Goal: Navigation & Orientation: Find specific page/section

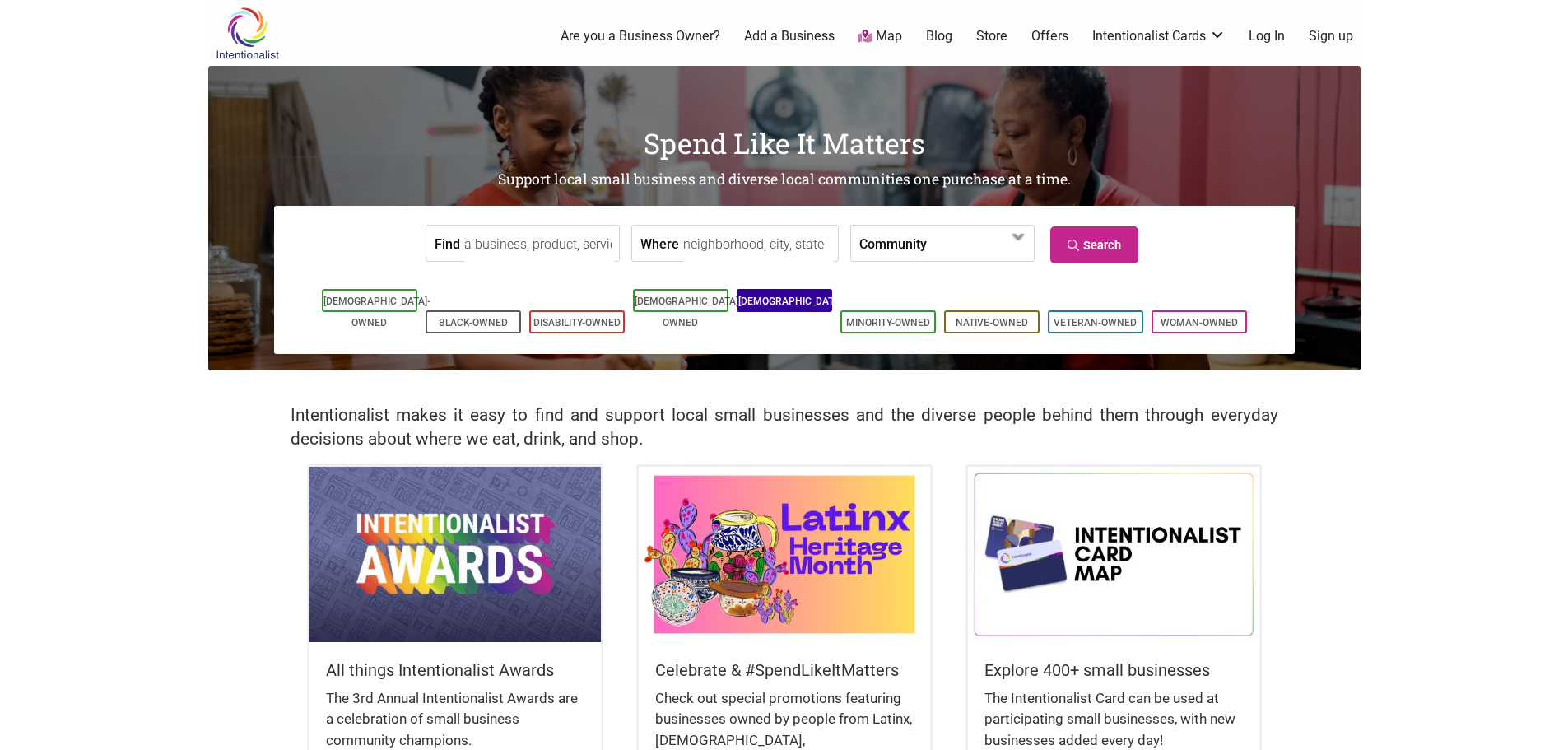
click at [773, 295] on li "[DEMOGRAPHIC_DATA]-Owned" at bounding box center [784, 301] width 96 height 23
click at [773, 293] on li "[DEMOGRAPHIC_DATA]-Owned" at bounding box center [784, 301] width 96 height 23
click at [777, 308] on link "[DEMOGRAPHIC_DATA]-Owned" at bounding box center [792, 311] width 107 height 33
click at [534, 250] on input "Find" at bounding box center [539, 243] width 150 height 37
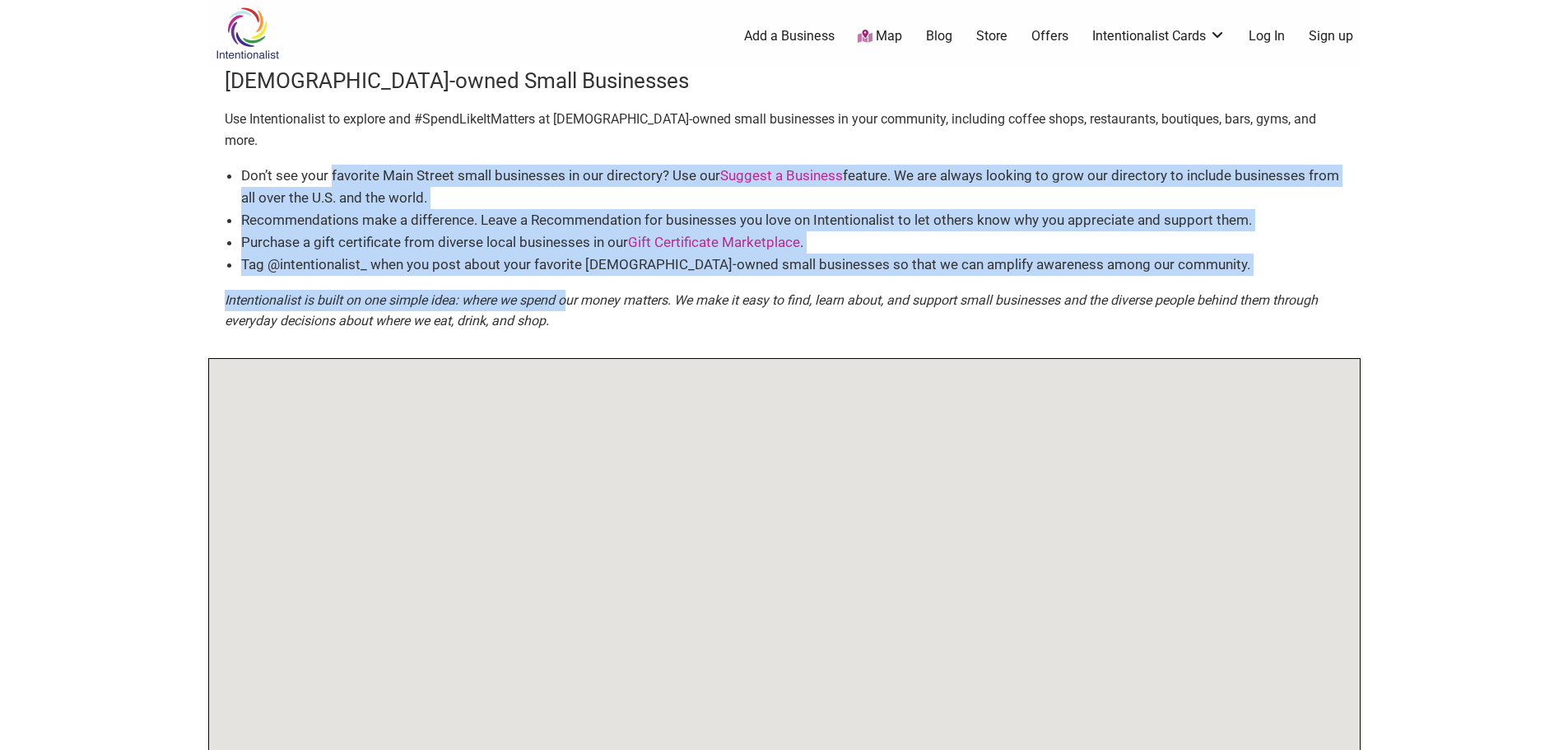
drag, startPoint x: 335, startPoint y: 153, endPoint x: 623, endPoint y: 277, distance: 313.6
click at [620, 277] on div "Don’t see your favorite Main Street small businesses in our directory? Use our …" at bounding box center [784, 254] width 1119 height 180
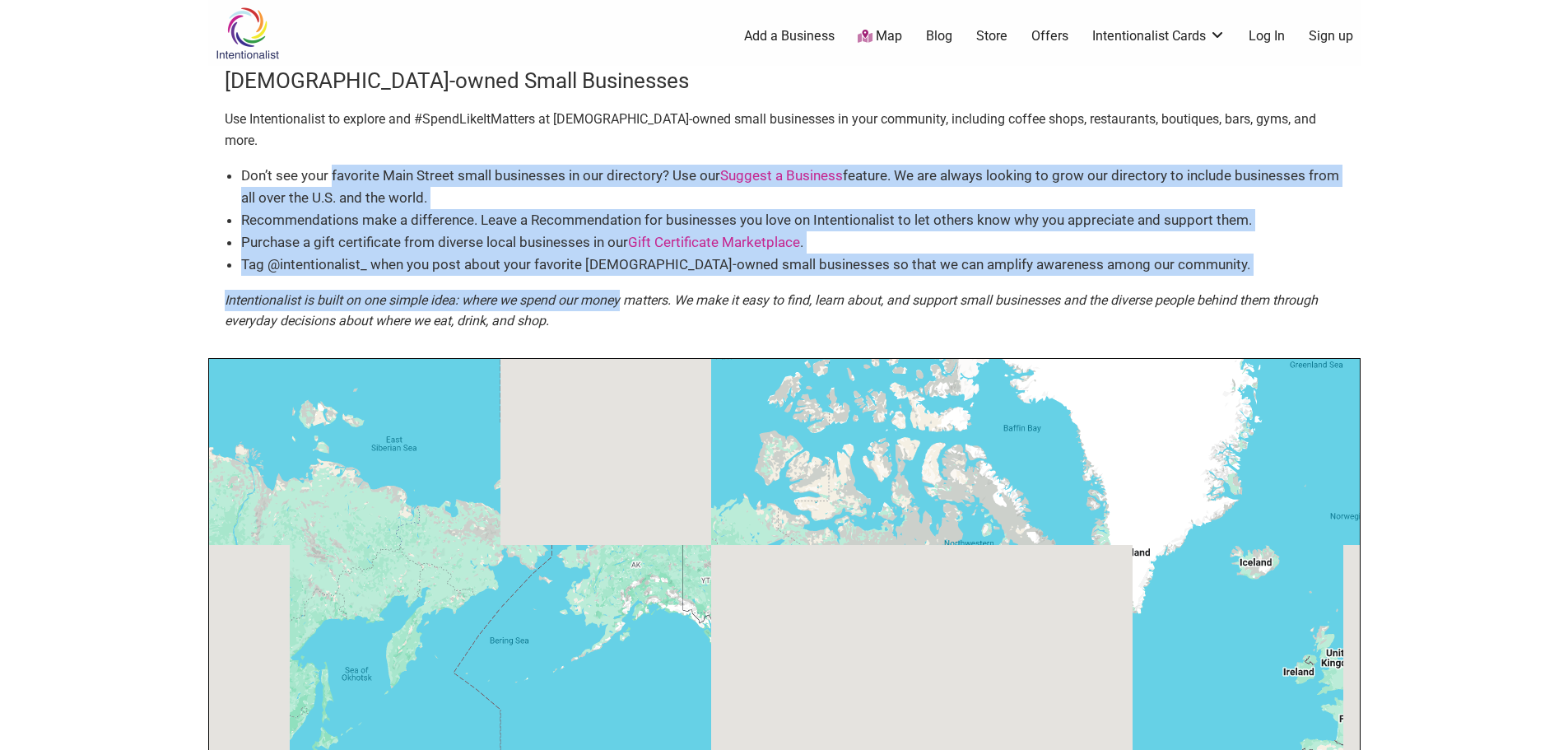
click at [610, 260] on div "Don’t see your favorite Main Street small businesses in our directory? Use our …" at bounding box center [784, 254] width 1119 height 180
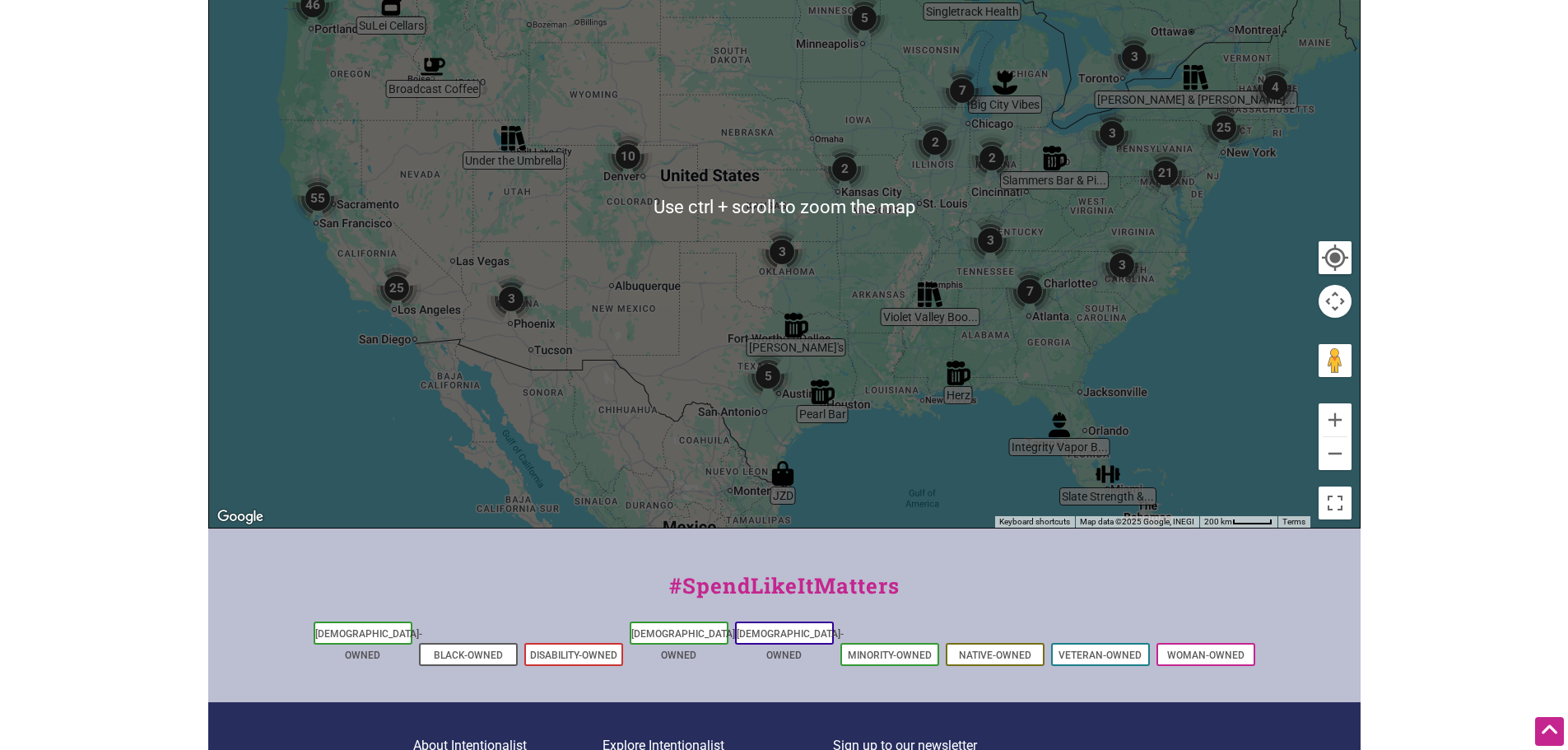
scroll to position [412, 0]
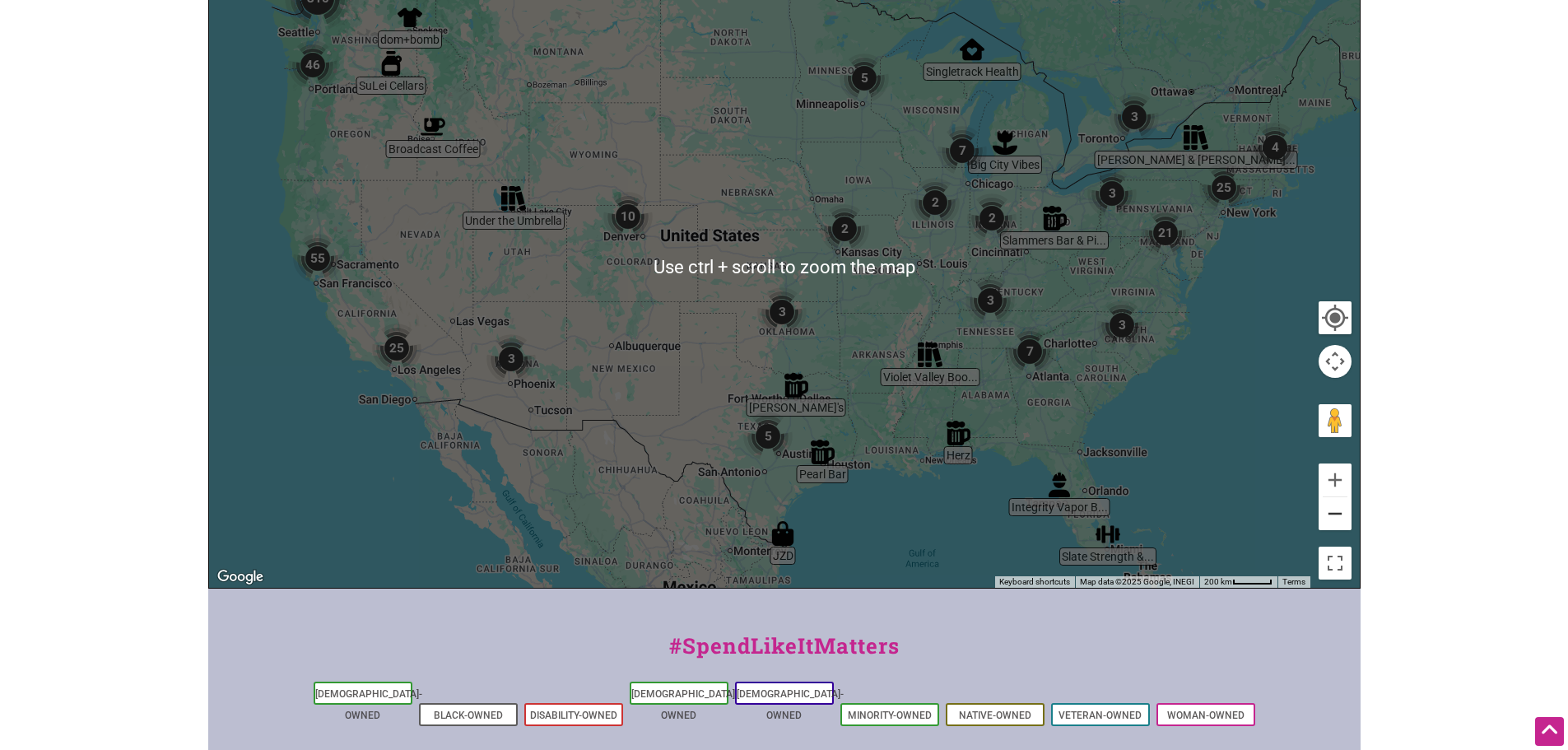
click at [1340, 498] on button "Zoom out" at bounding box center [1335, 514] width 33 height 33
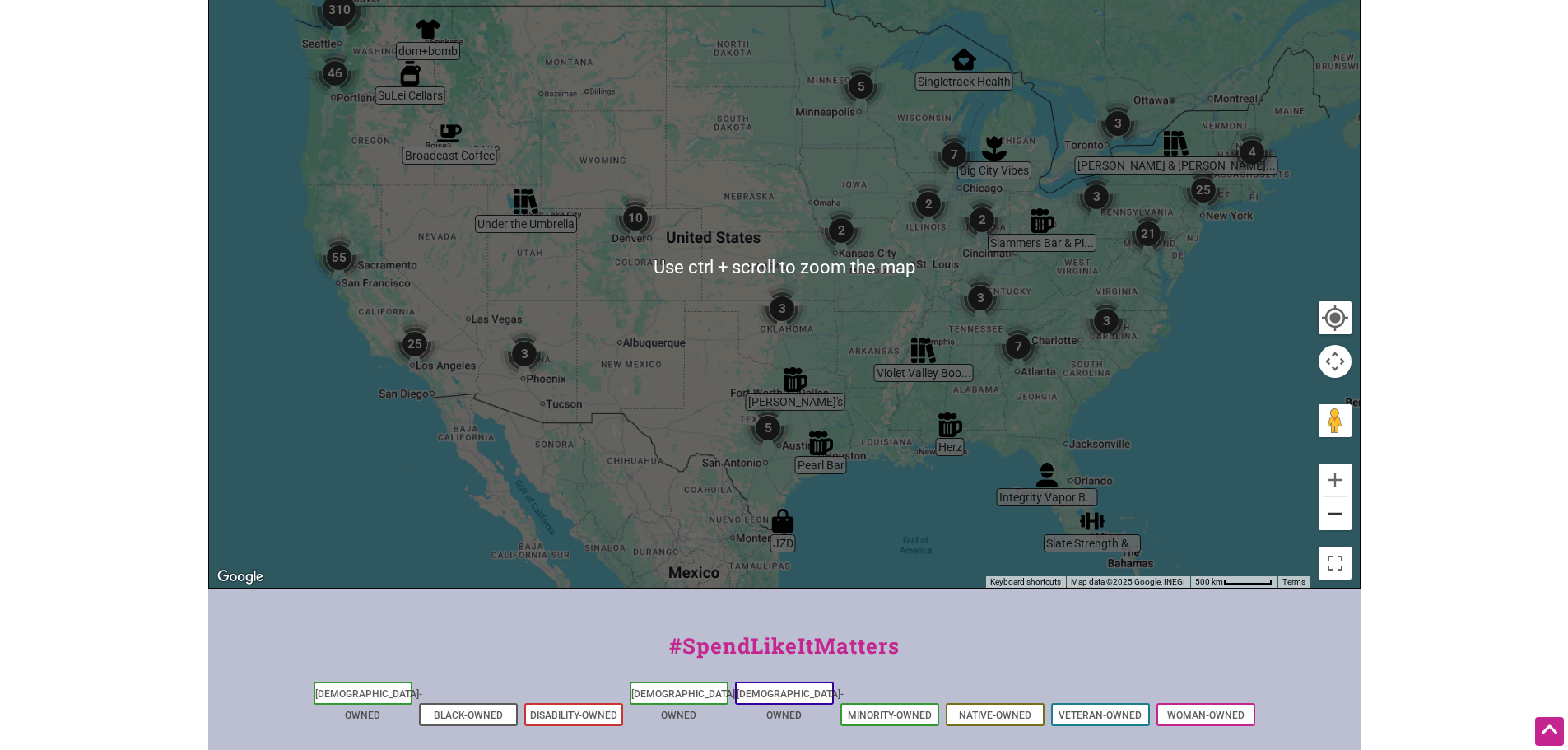
click at [1340, 498] on button "Zoom out" at bounding box center [1335, 514] width 33 height 33
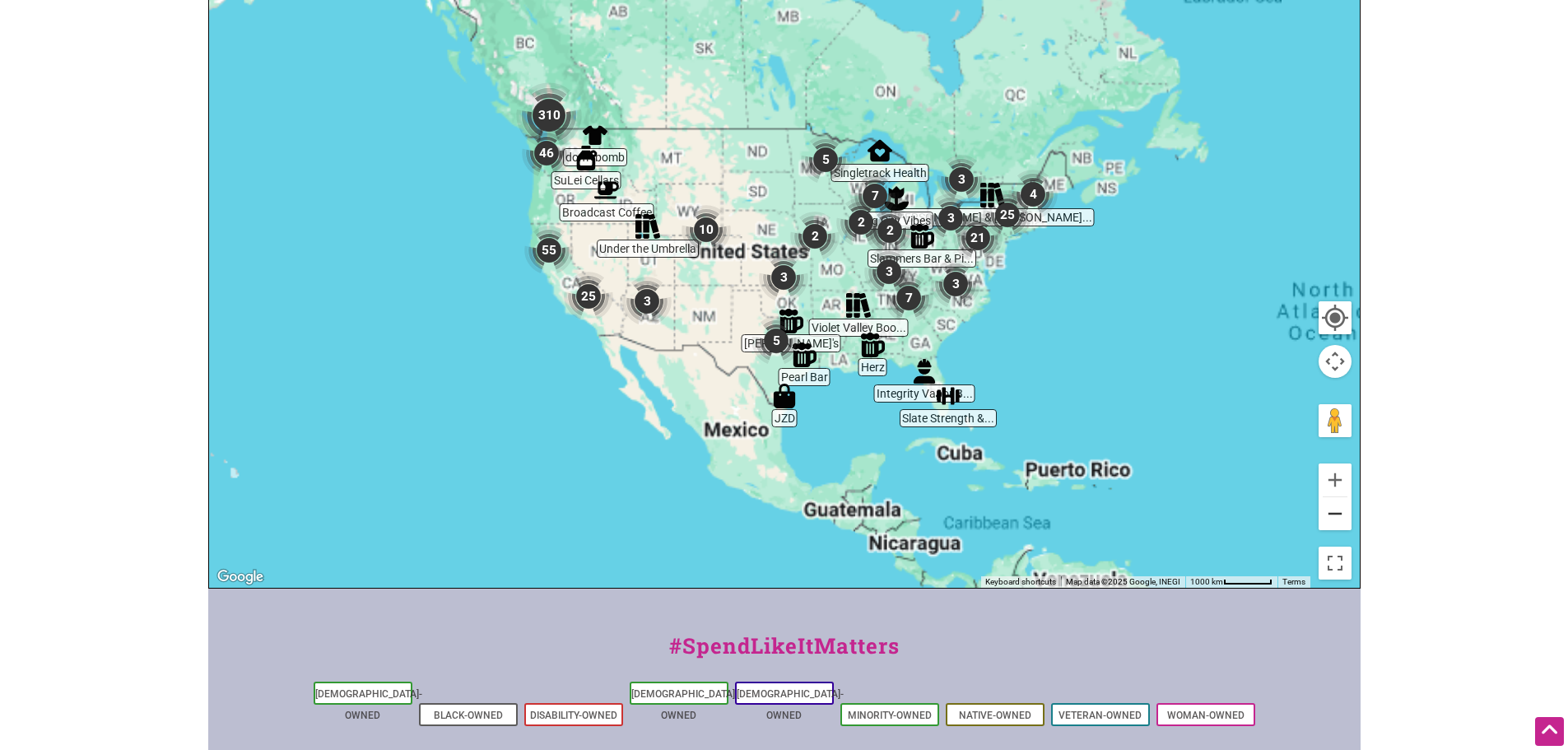
click at [1340, 498] on button "Zoom out" at bounding box center [1335, 514] width 33 height 33
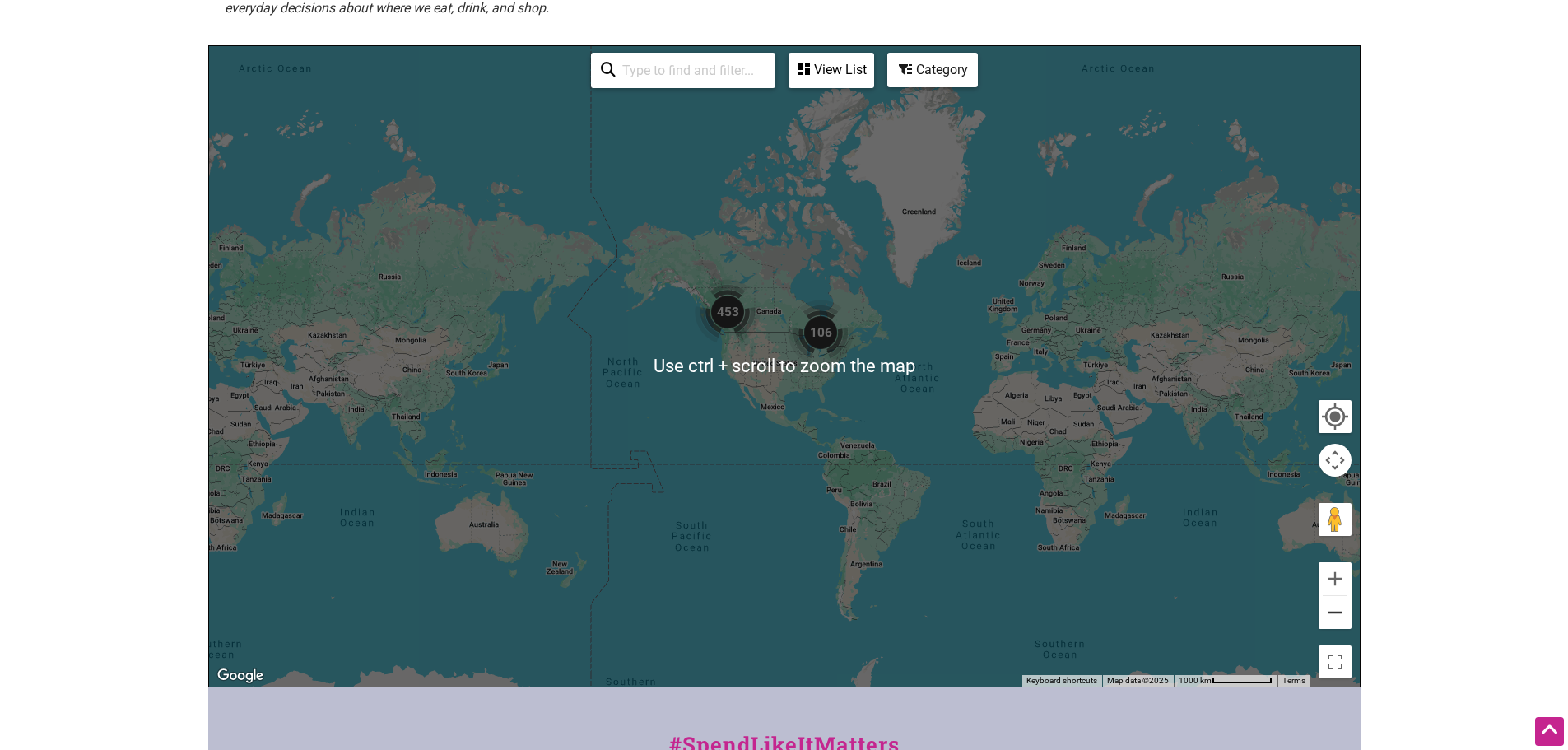
scroll to position [247, 0]
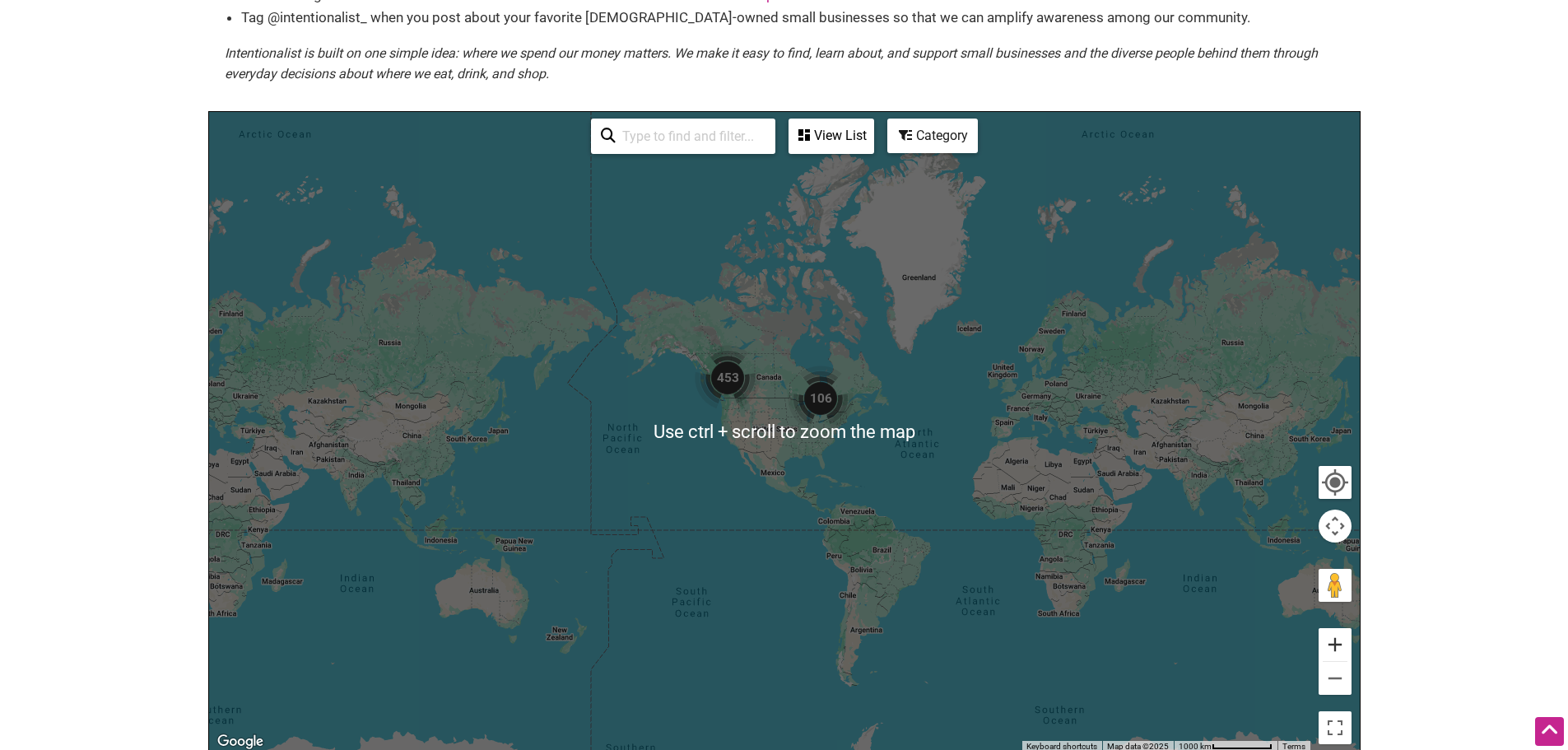
click at [1334, 632] on button "Zoom in" at bounding box center [1335, 644] width 33 height 33
click at [1334, 630] on button "Zoom in" at bounding box center [1335, 644] width 33 height 33
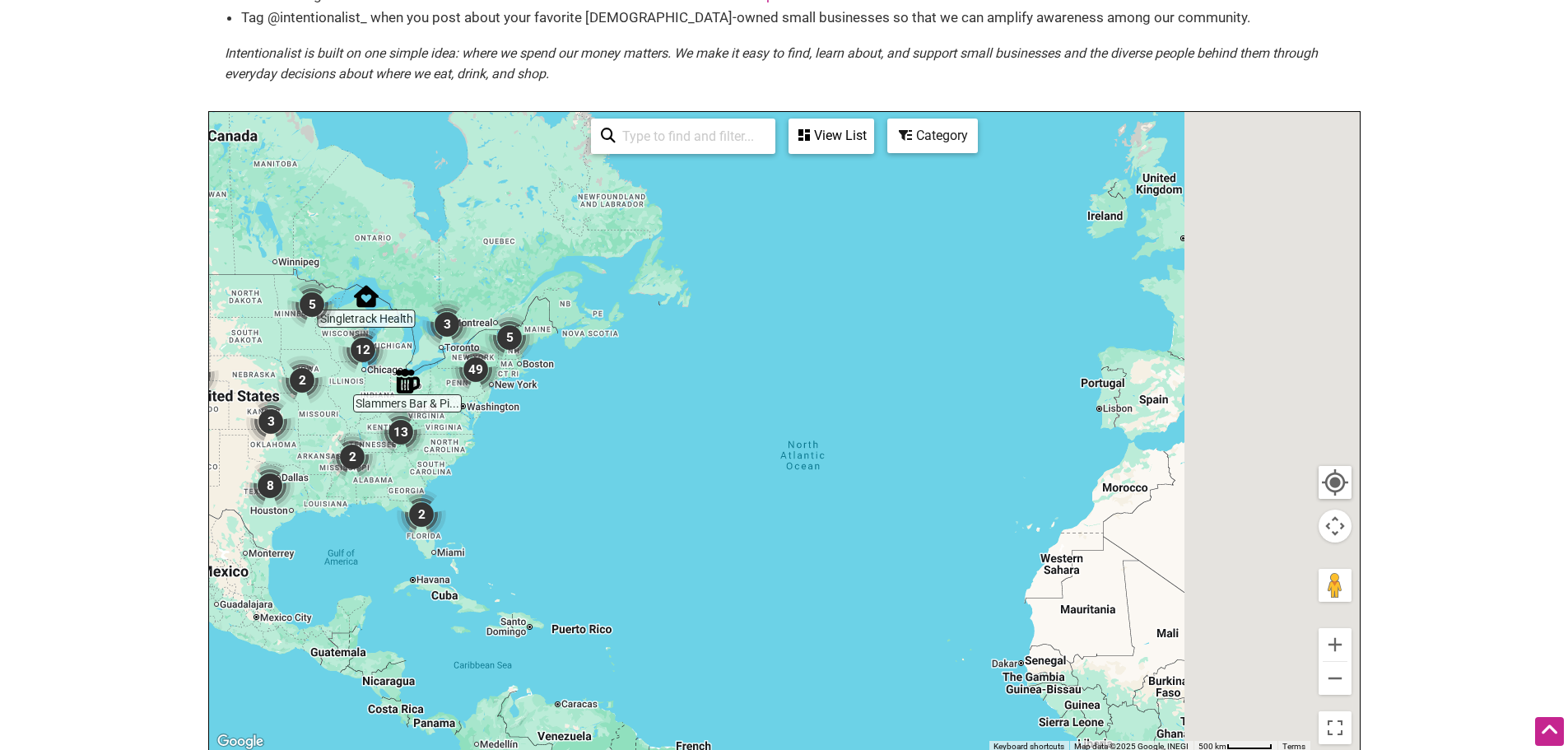
drag, startPoint x: 1204, startPoint y: 492, endPoint x: 532, endPoint y: 442, distance: 673.9
click at [533, 443] on div at bounding box center [784, 432] width 1150 height 641
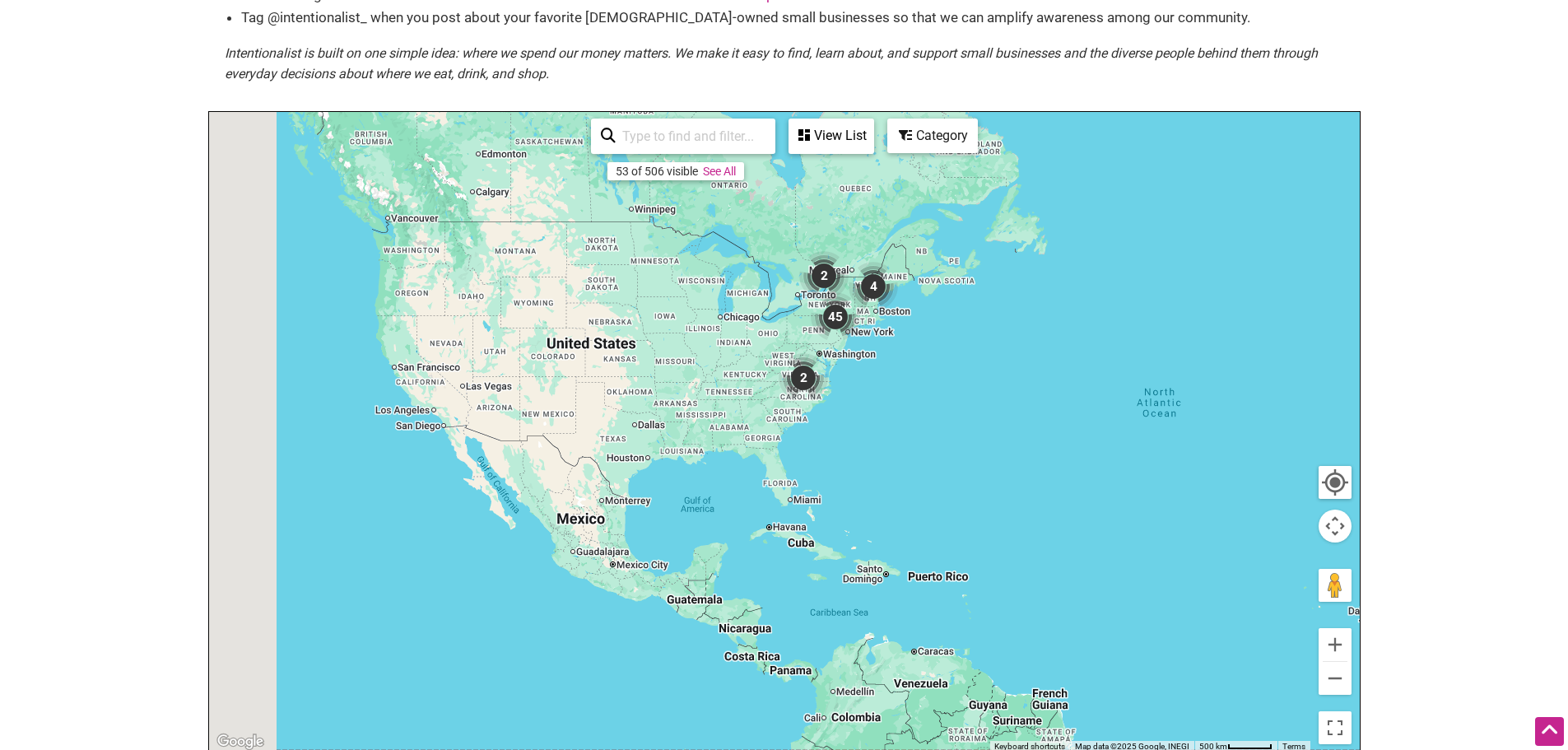
drag, startPoint x: 704, startPoint y: 438, endPoint x: 1346, endPoint y: 423, distance: 642.2
click at [1363, 429] on body "× Menu 0 Add a Business Map Blog Store Offers Intentionalist Cards Buy Black Ca…" at bounding box center [784, 128] width 1568 height 750
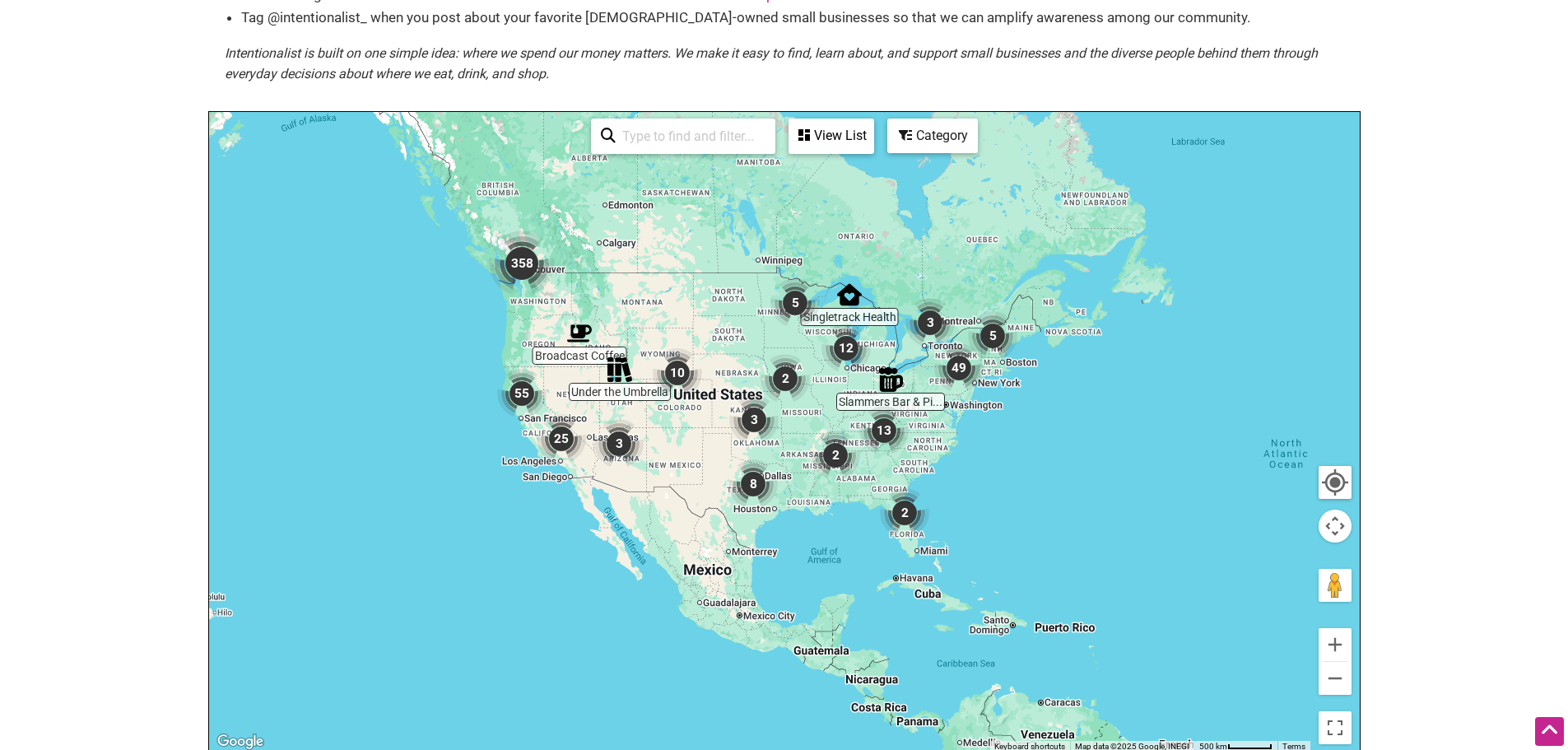
drag, startPoint x: 955, startPoint y: 427, endPoint x: 1346, endPoint y: 473, distance: 393.7
click at [919, 482] on img "2" at bounding box center [904, 513] width 63 height 63
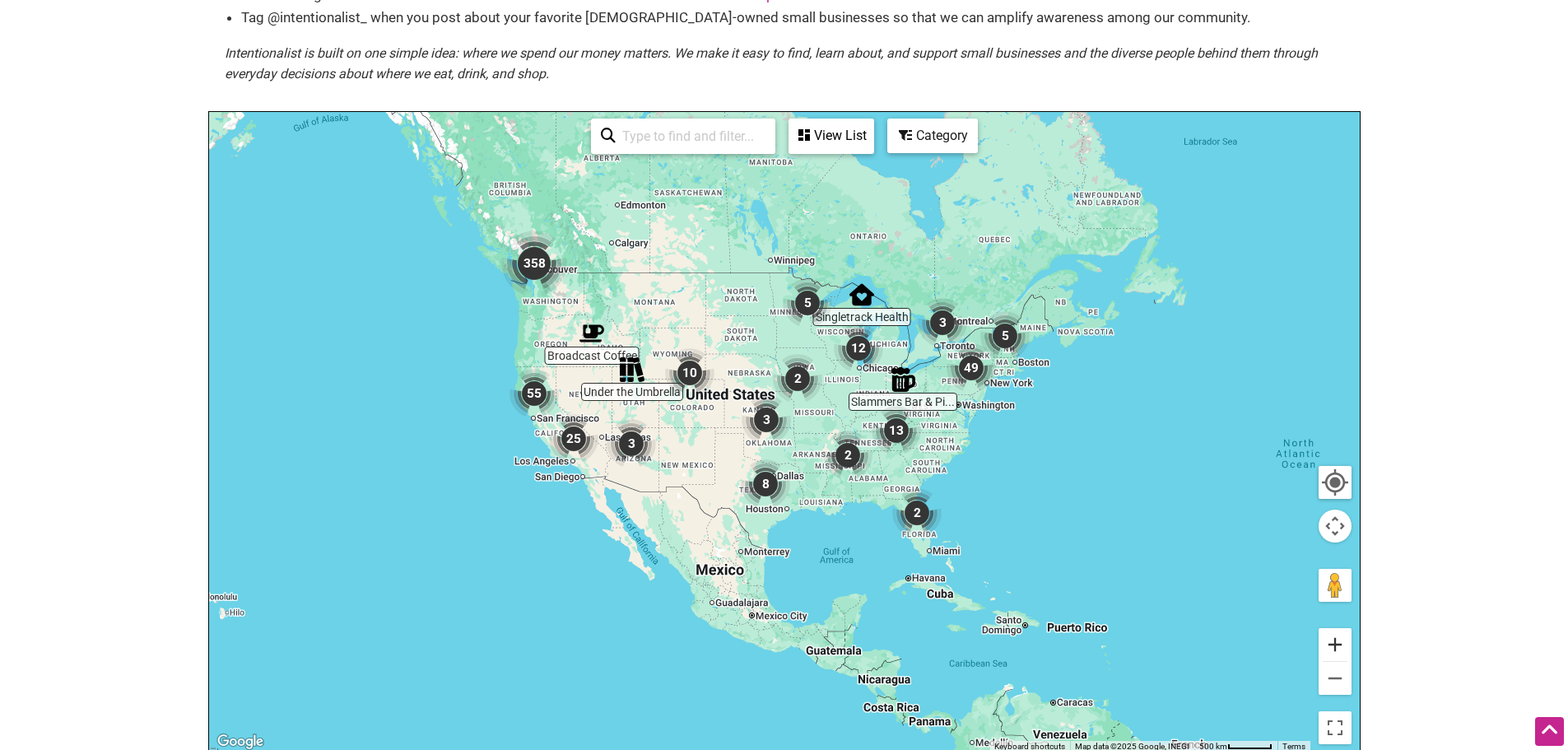
click at [1331, 628] on button "Zoom in" at bounding box center [1335, 644] width 33 height 33
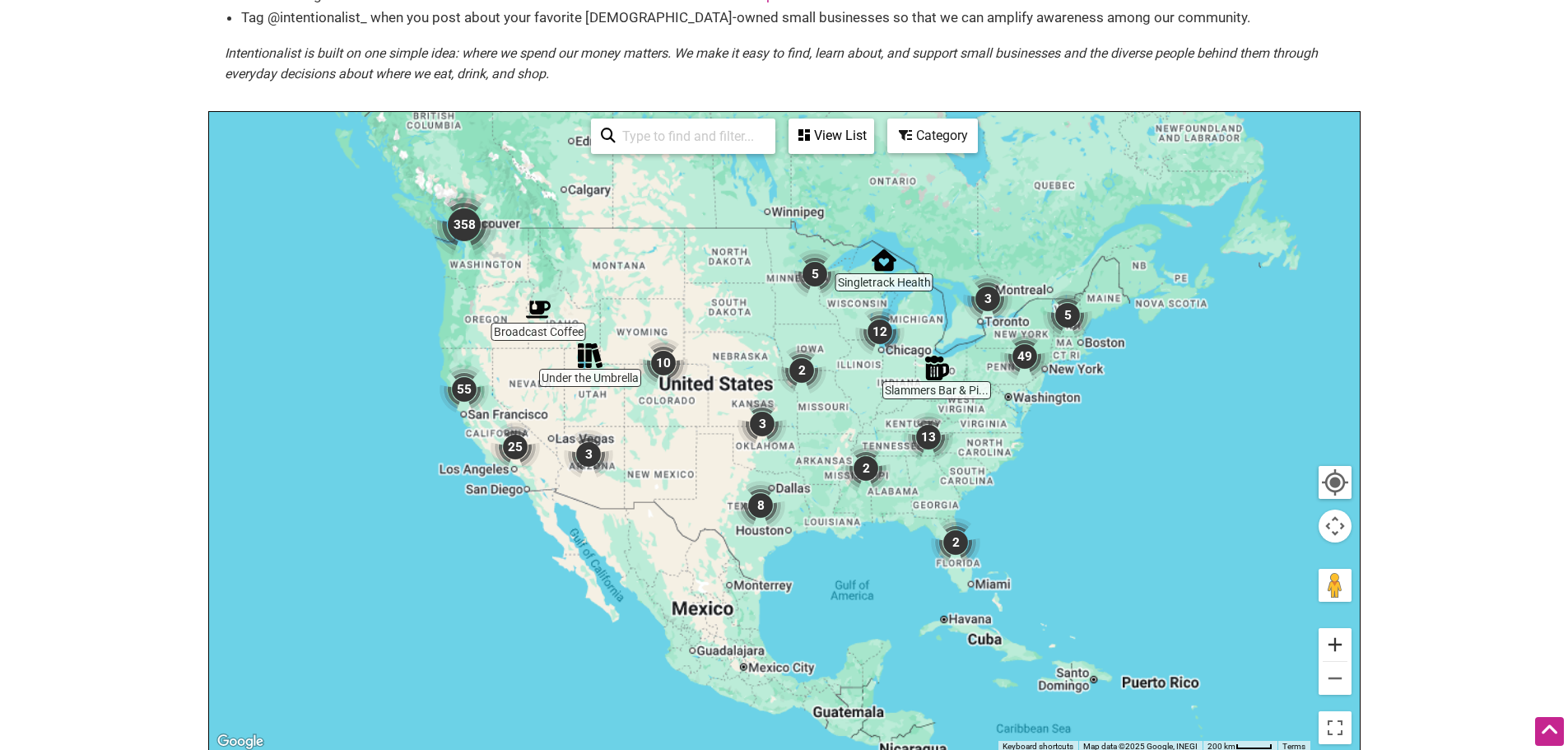
click at [1331, 628] on button "Zoom in" at bounding box center [1335, 644] width 33 height 33
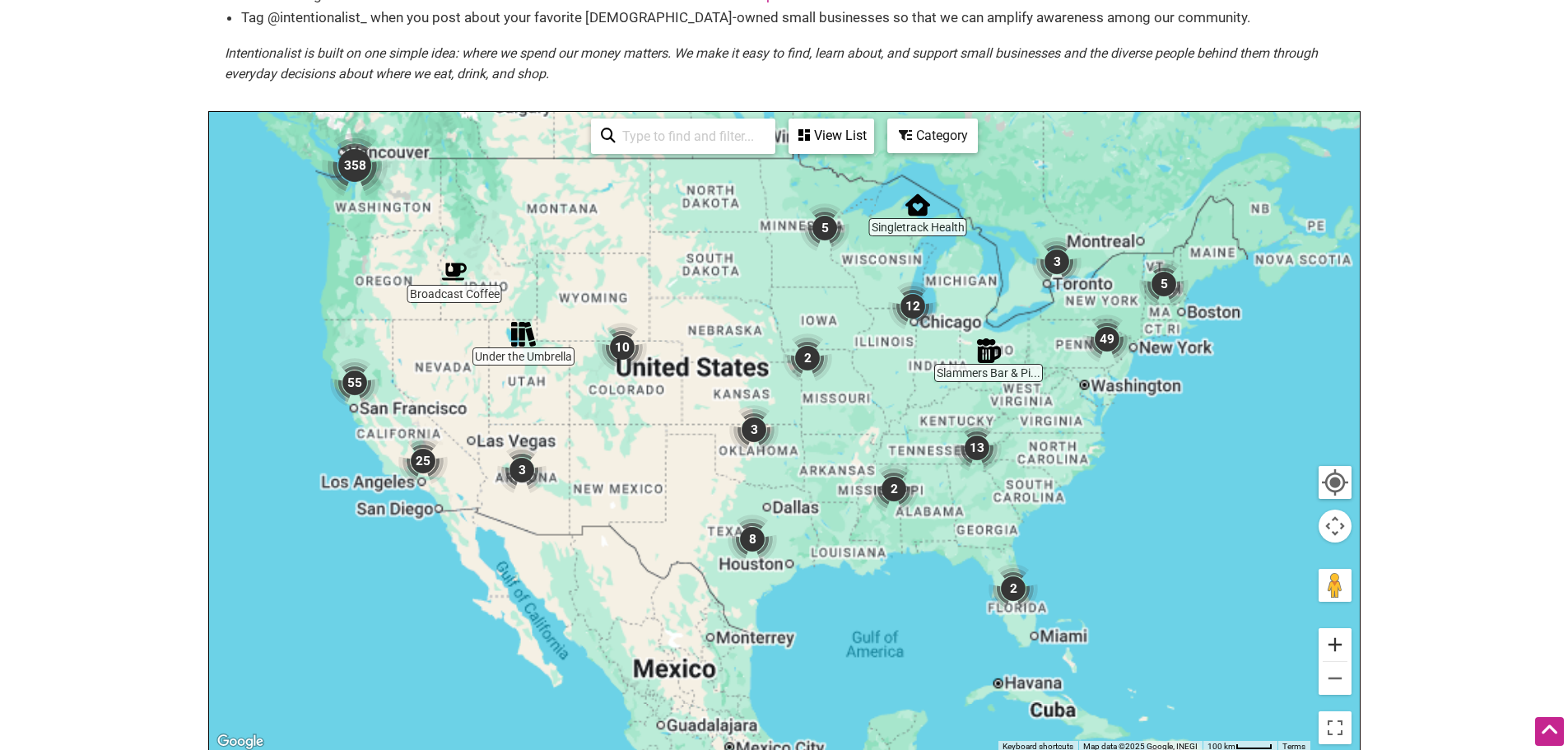
click at [1331, 628] on button "Zoom in" at bounding box center [1335, 644] width 33 height 33
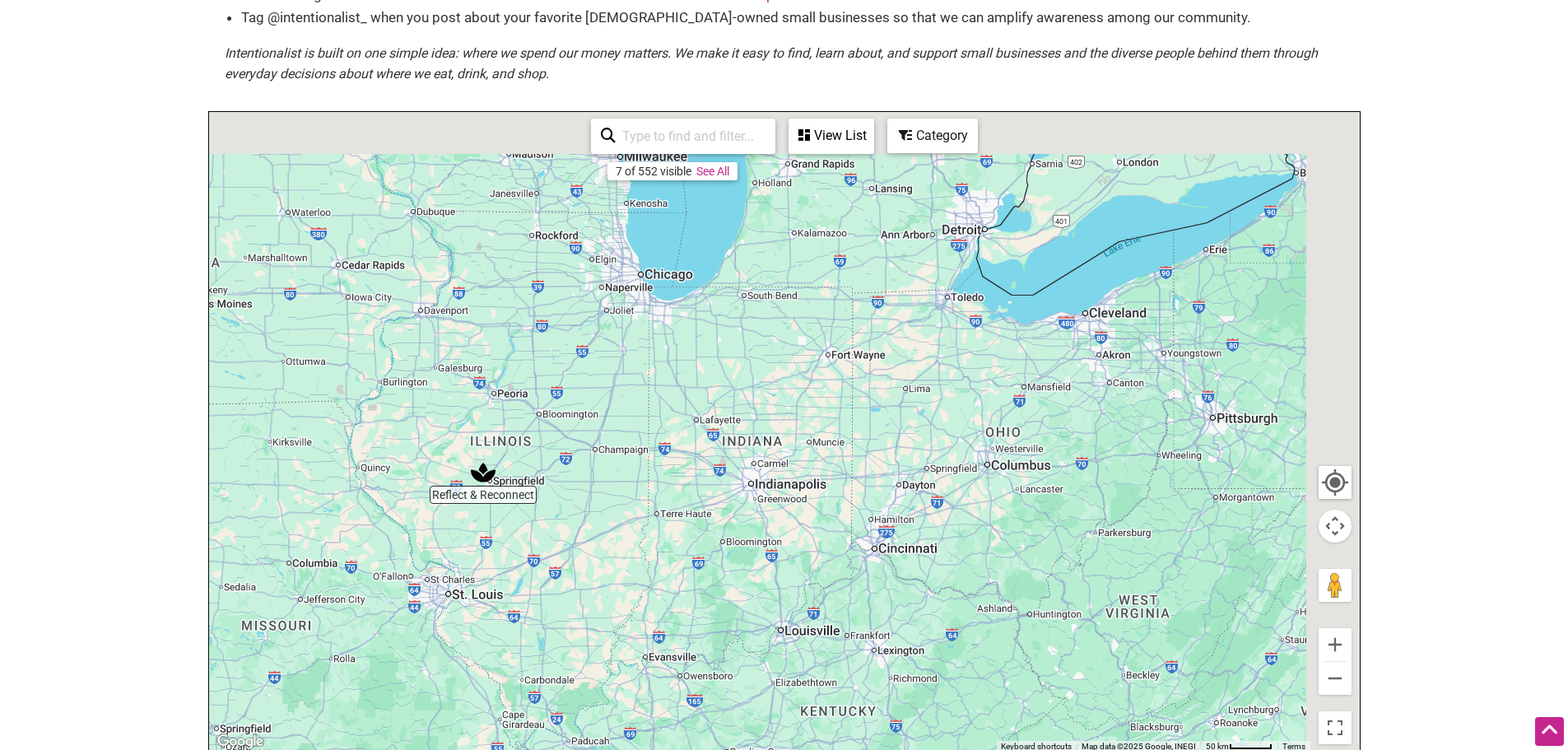
drag, startPoint x: 1048, startPoint y: 321, endPoint x: 380, endPoint y: 614, distance: 729.4
click at [369, 622] on div "To navigate, press the arrow keys." at bounding box center [784, 432] width 1150 height 641
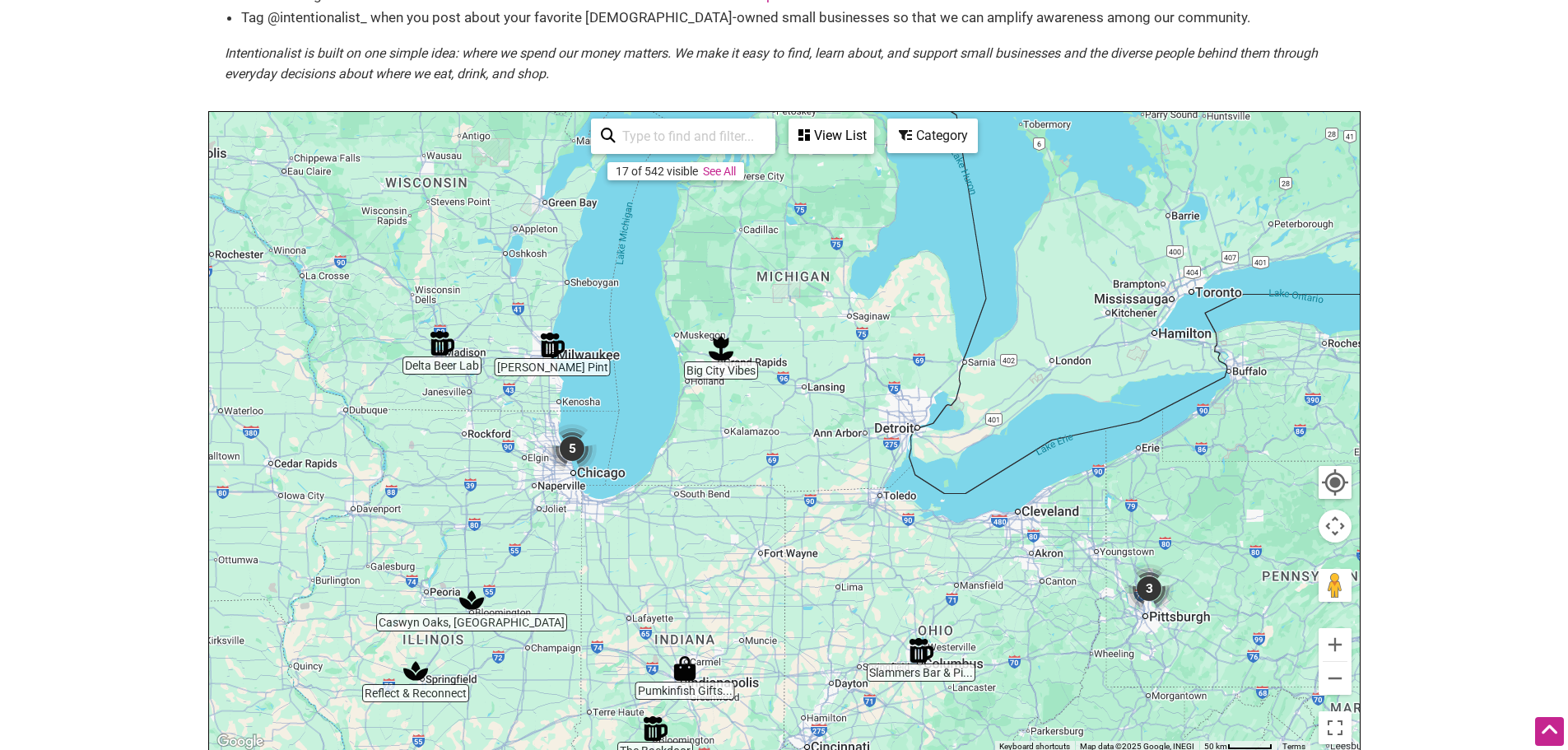
drag, startPoint x: 779, startPoint y: 358, endPoint x: 724, endPoint y: 490, distance: 143.0
click at [724, 490] on div "To navigate, press the arrow keys." at bounding box center [784, 432] width 1150 height 641
click at [1337, 628] on button "Zoom in" at bounding box center [1335, 644] width 33 height 33
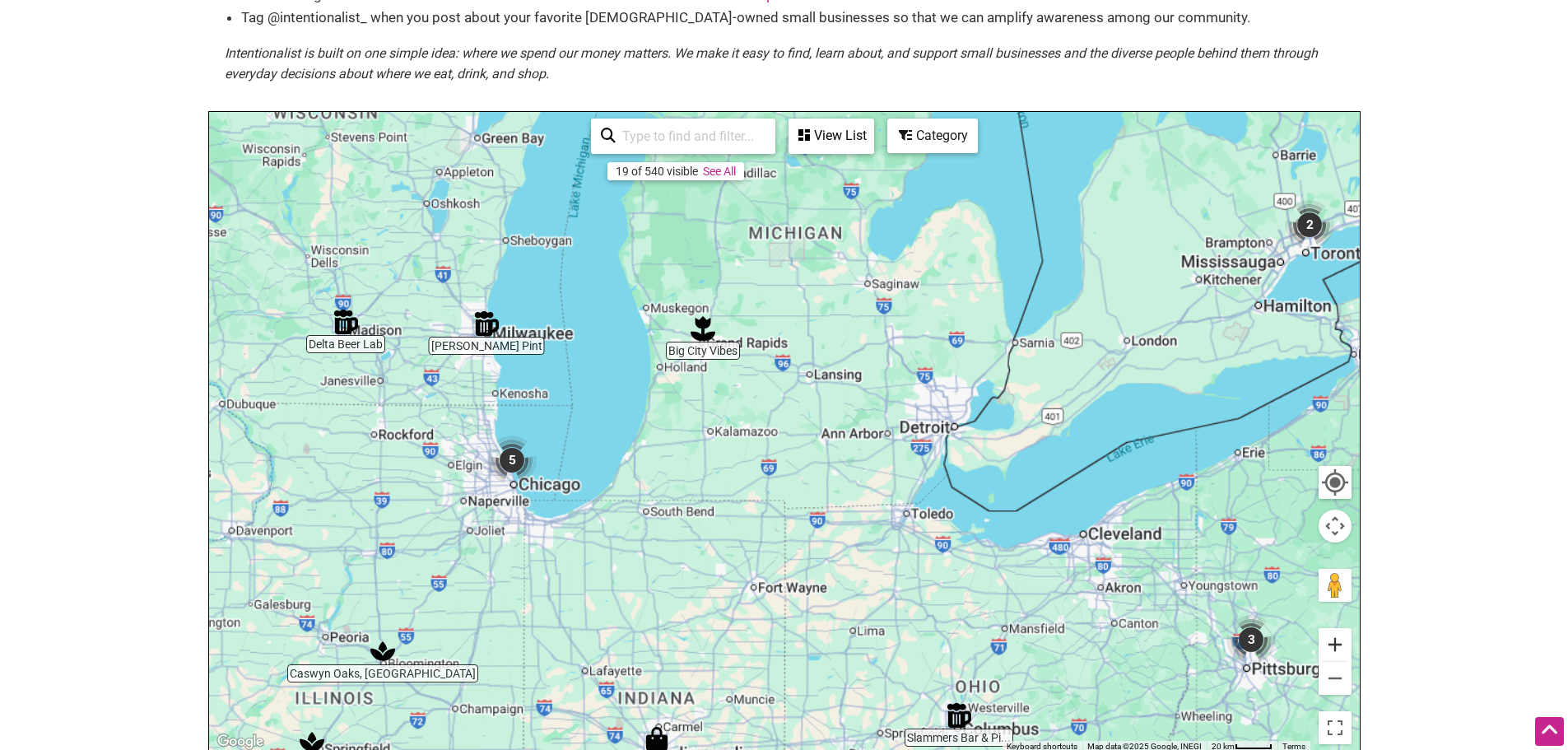
click at [1337, 628] on button "Zoom in" at bounding box center [1335, 644] width 33 height 33
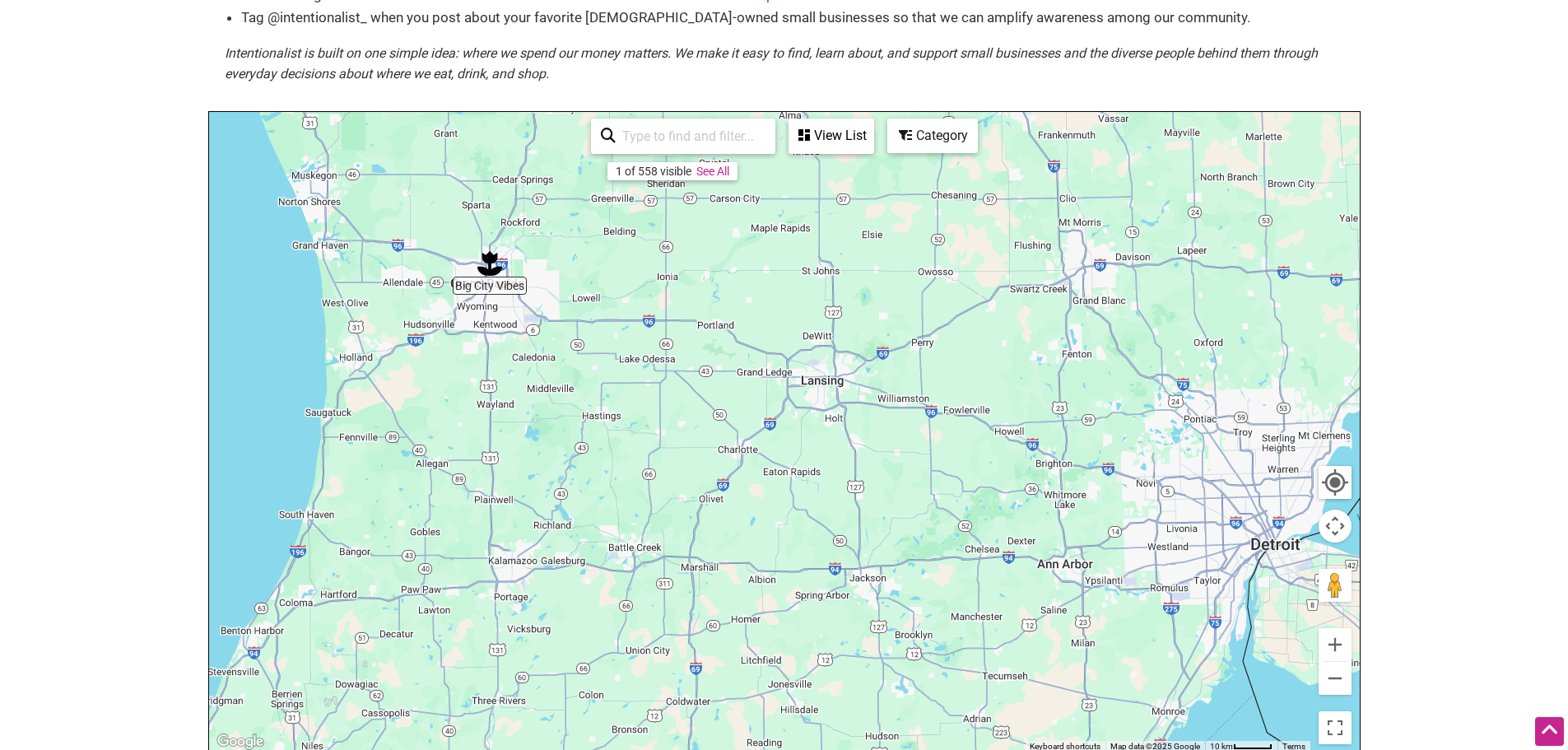
drag, startPoint x: 864, startPoint y: 327, endPoint x: 826, endPoint y: 462, distance: 140.2
click at [826, 462] on div "To navigate, press the arrow keys." at bounding box center [784, 432] width 1150 height 641
click at [484, 265] on div "To navigate, press the arrow keys." at bounding box center [784, 432] width 1150 height 641
click at [488, 244] on img "Big City Vibes" at bounding box center [489, 263] width 38 height 38
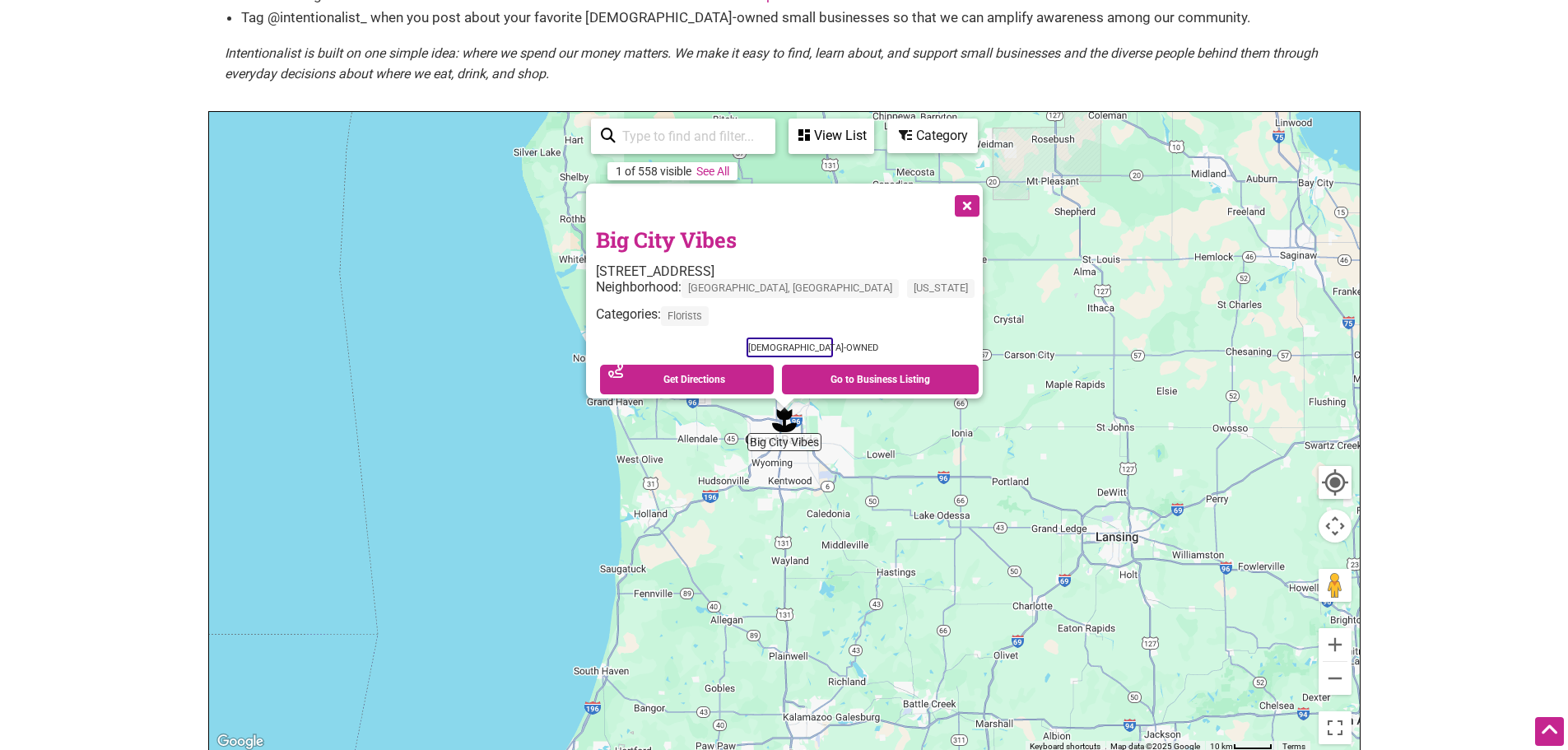
click at [945, 183] on button "Close" at bounding box center [965, 204] width 41 height 41
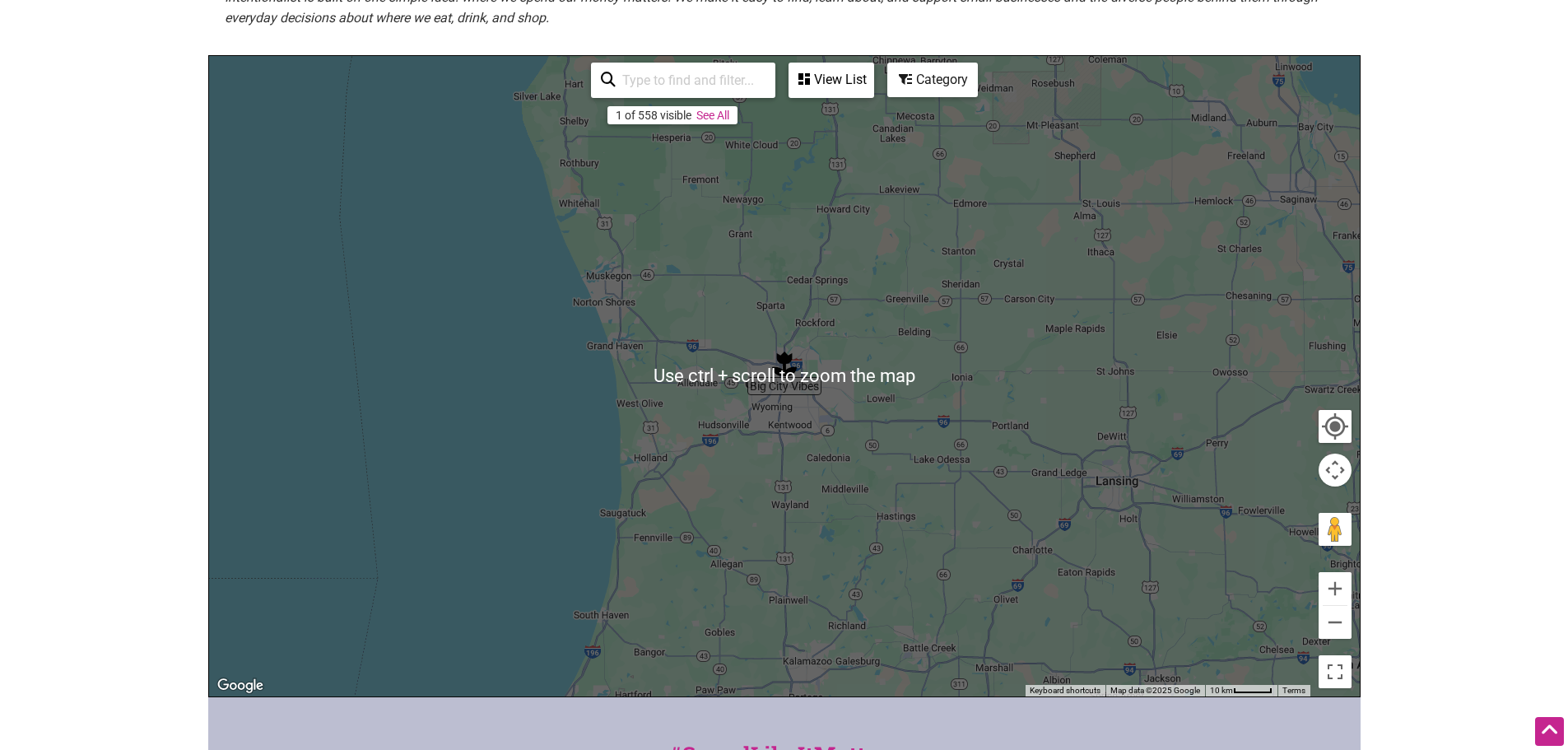
scroll to position [329, 0]
